Goal: Use online tool/utility

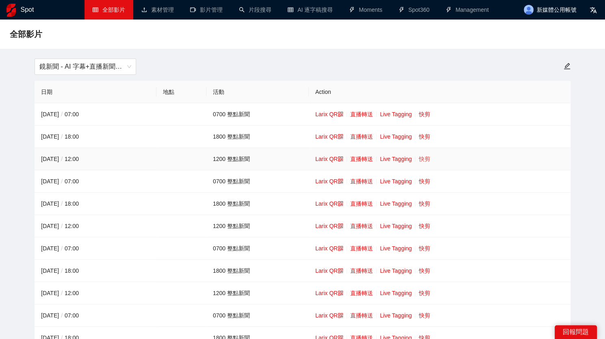
click at [425, 157] on link "快剪" at bounding box center [423, 159] width 11 height 6
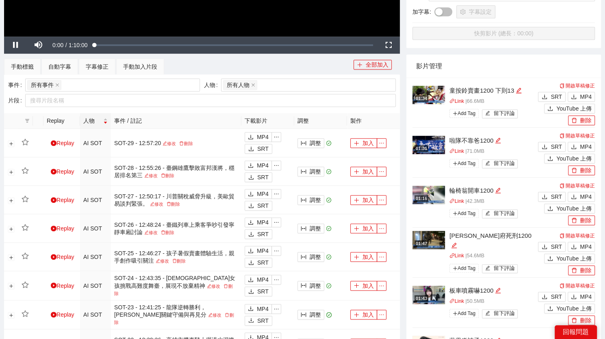
scroll to position [257, 0]
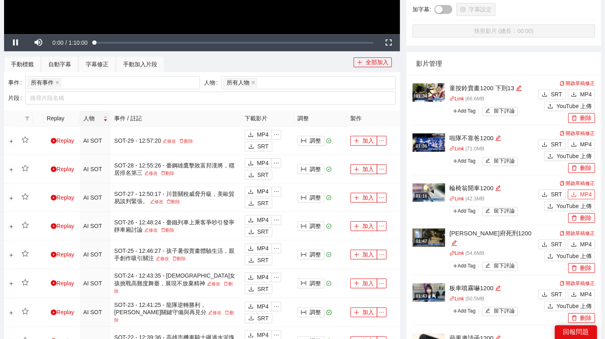
click at [576, 193] on icon "download" at bounding box center [574, 194] width 6 height 6
click at [586, 242] on span "MP4" at bounding box center [585, 244] width 12 height 9
click at [583, 291] on span "MP4" at bounding box center [585, 294] width 12 height 9
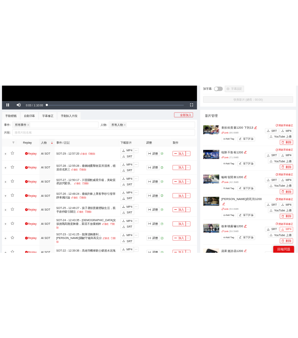
scroll to position [349, 0]
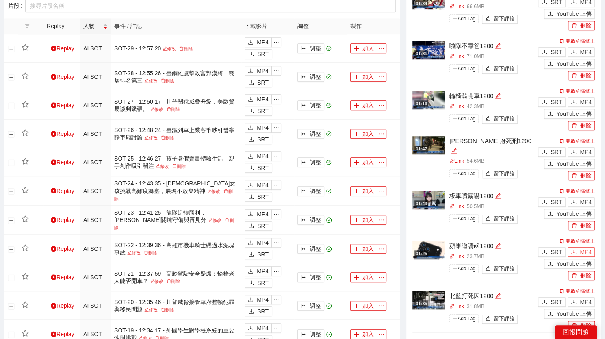
click at [590, 251] on span "MP4" at bounding box center [585, 251] width 12 height 9
click at [591, 300] on button "MP4" at bounding box center [580, 302] width 27 height 10
